Goal: Task Accomplishment & Management: Complete application form

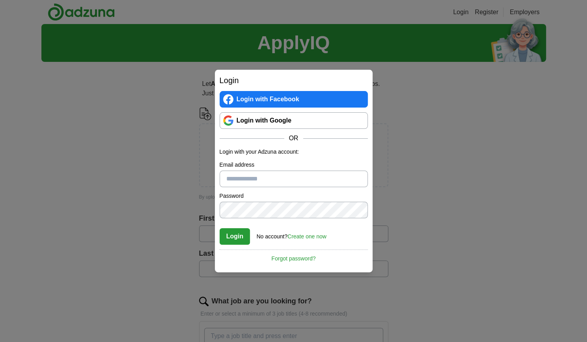
click at [283, 119] on link "Login with Google" at bounding box center [294, 120] width 148 height 17
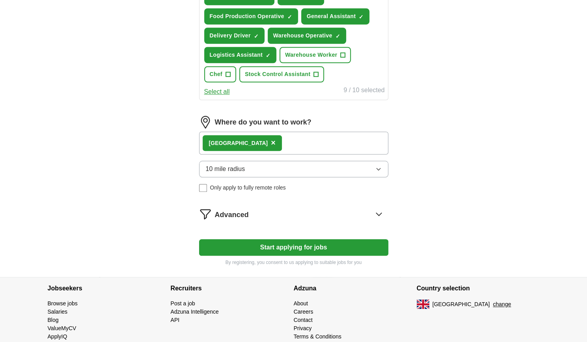
scroll to position [367, 0]
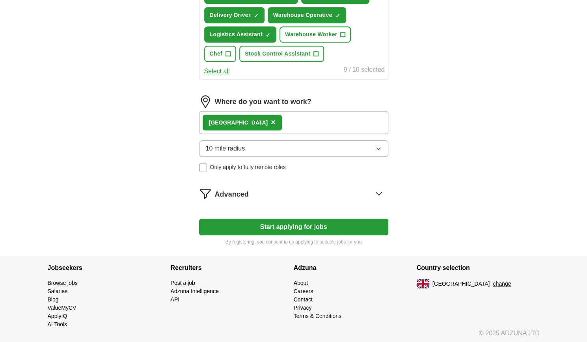
click at [351, 220] on button "Start applying for jobs" at bounding box center [293, 227] width 189 height 17
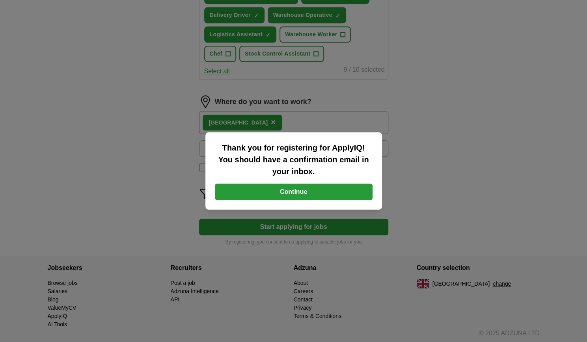
click at [328, 194] on button "Continue" at bounding box center [294, 192] width 158 height 17
